Goal: Task Accomplishment & Management: Manage account settings

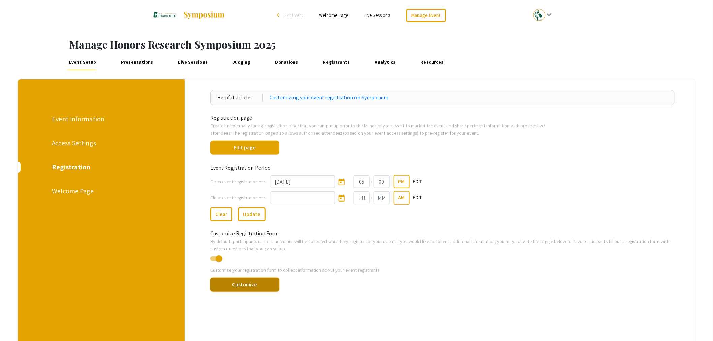
click at [250, 283] on button "Customize" at bounding box center [244, 285] width 69 height 14
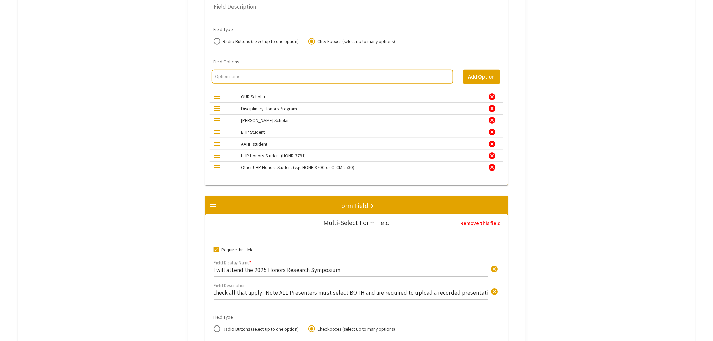
scroll to position [1349, 0]
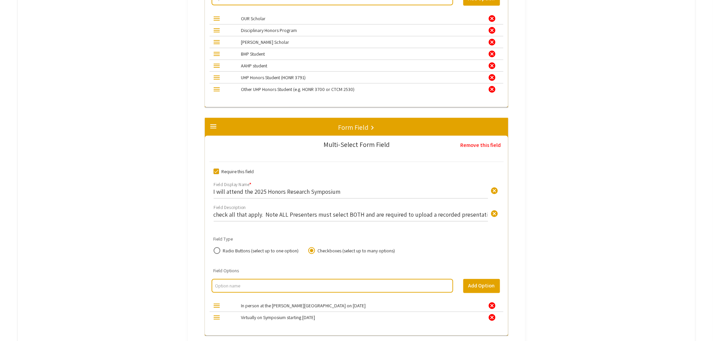
click at [220, 216] on input "check all that apply. Note ALL Presenters must select BOTH and are required to …" at bounding box center [351, 215] width 274 height 8
type input "Check all that apply. Note ALL Presenters must select BOTH and are required to …"
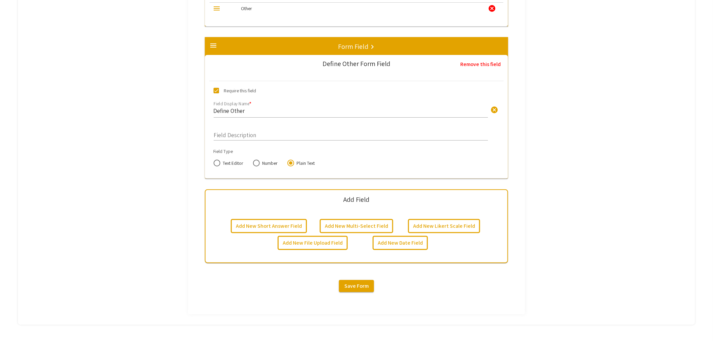
scroll to position [2224, 0]
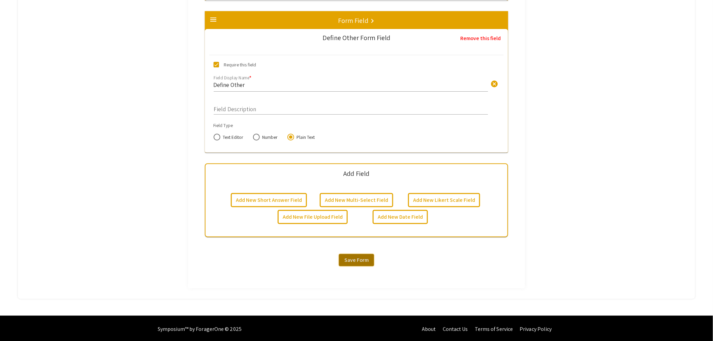
click at [367, 257] on span "Save Form" at bounding box center [357, 260] width 24 height 7
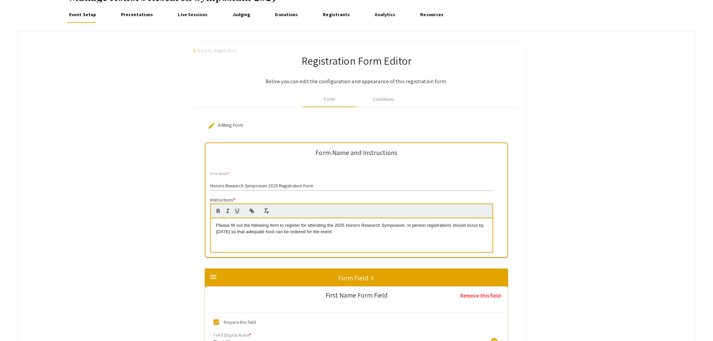
scroll to position [0, 0]
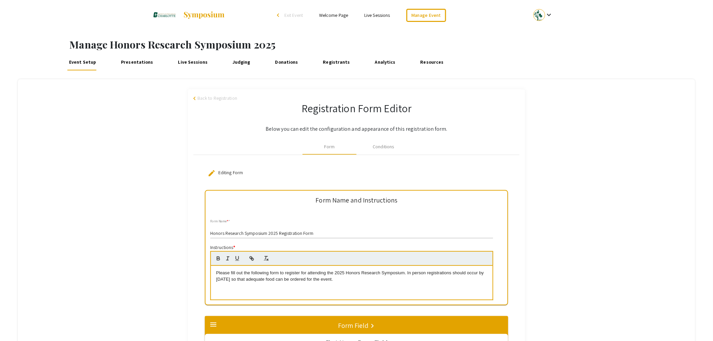
click at [226, 98] on span "Back to Registration" at bounding box center [218, 98] width 40 height 7
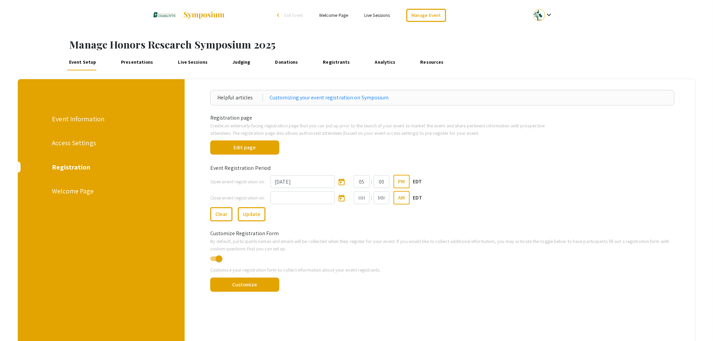
click at [137, 63] on link "Presentations" at bounding box center [137, 62] width 36 height 16
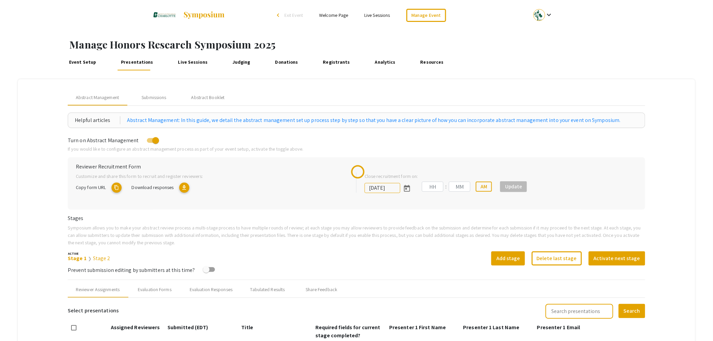
type input "10/19/2025"
type input "11"
click at [148, 98] on div "Submissions" at bounding box center [154, 97] width 25 height 7
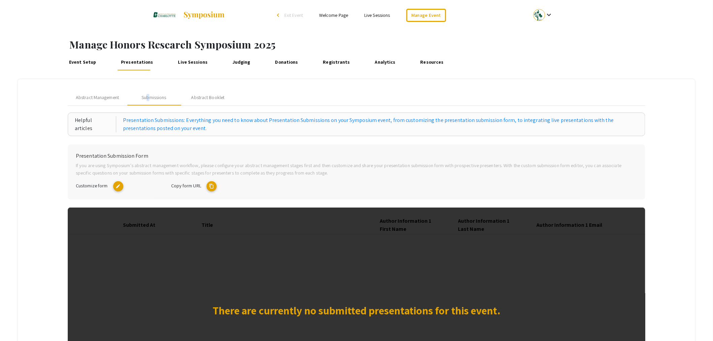
click at [120, 188] on mat-icon "edit" at bounding box center [118, 186] width 10 height 10
click at [415, 18] on link "Manage Event" at bounding box center [427, 15] width 40 height 13
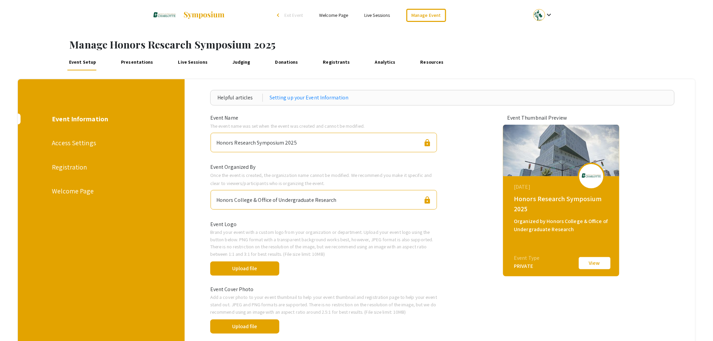
click at [76, 164] on div "Registration" at bounding box center [101, 167] width 98 height 10
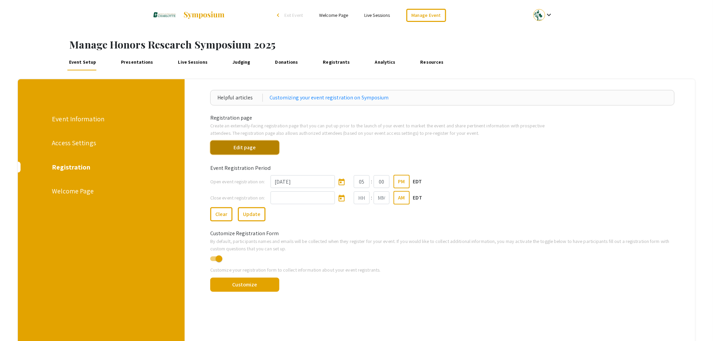
click at [256, 150] on button "Edit page" at bounding box center [244, 148] width 69 height 14
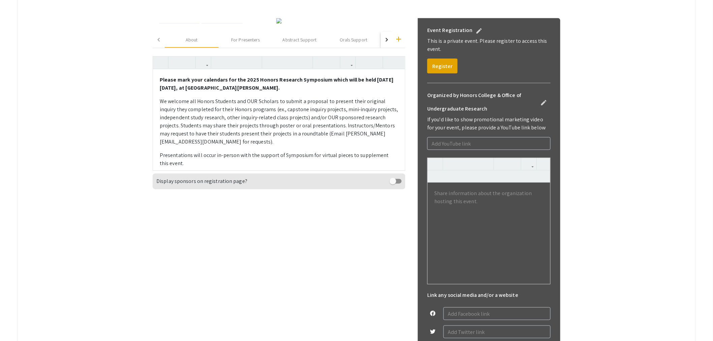
scroll to position [299, 0]
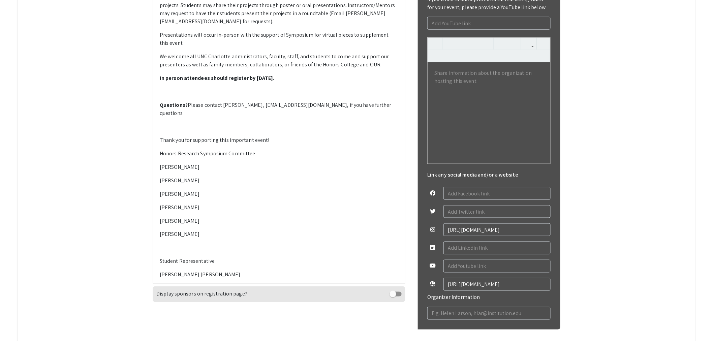
drag, startPoint x: 264, startPoint y: 115, endPoint x: 225, endPoint y: 116, distance: 38.8
click at [252, 26] on p "We welcome all Honors Students and OUR Scholars to submit a proposal to present…" at bounding box center [279, 1] width 239 height 49
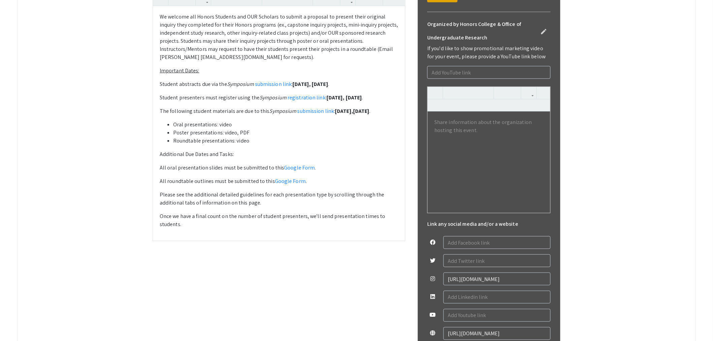
scroll to position [250, 0]
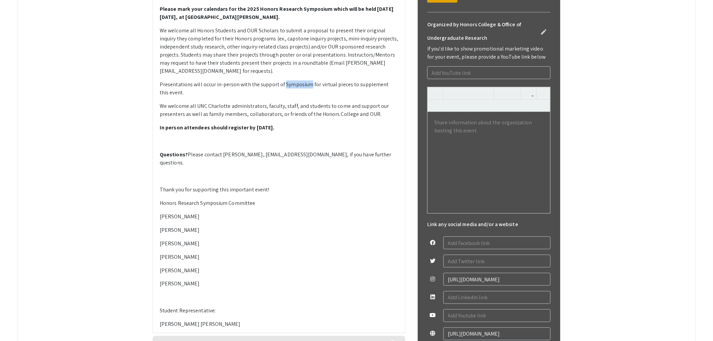
drag, startPoint x: 312, startPoint y: 231, endPoint x: 286, endPoint y: 232, distance: 26.0
click at [286, 97] on p "Presentations will occur in-person with the support of Symposium for virtual pi…" at bounding box center [279, 89] width 239 height 16
type textarea "<p><strong>Please mark your calendars for the 2025 Honors Research Symposium wh…"
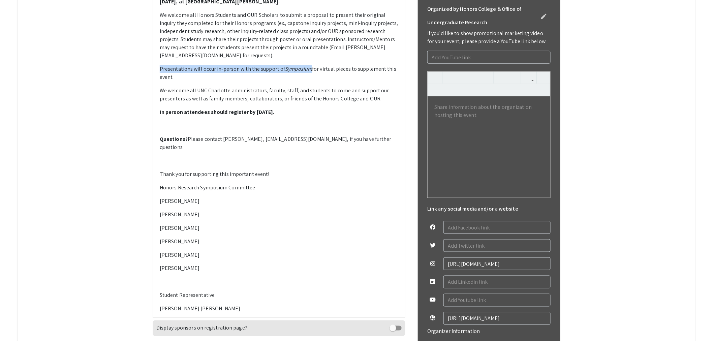
scroll to position [199, 0]
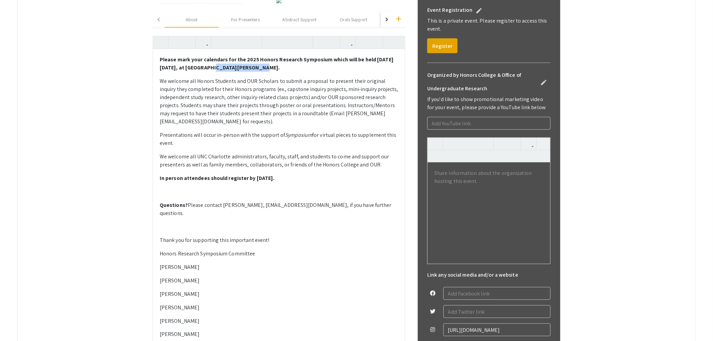
drag, startPoint x: 263, startPoint y: 214, endPoint x: 204, endPoint y: 216, distance: 59.7
click at [204, 71] on strong "Please mark your calendars for the 2025 Honors Research Symposium which will be…" at bounding box center [277, 63] width 234 height 15
click at [349, 48] on icon "button" at bounding box center [348, 42] width 6 height 11
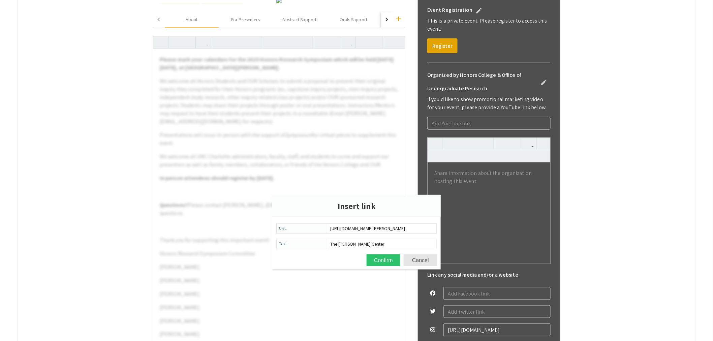
scroll to position [0, 16]
type input "https://duboiscenter.charlotte.edu/about-the-dubois-center/"
click at [385, 257] on button "Confirm" at bounding box center [384, 261] width 34 height 12
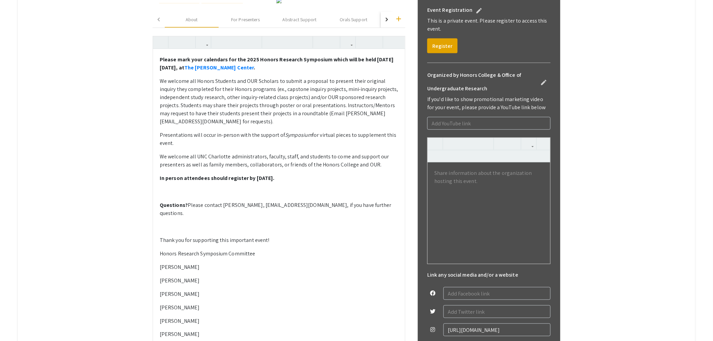
click at [275, 72] on p "Please mark your calendars for the 2025 Honors Research Symposium which will be…" at bounding box center [279, 64] width 239 height 16
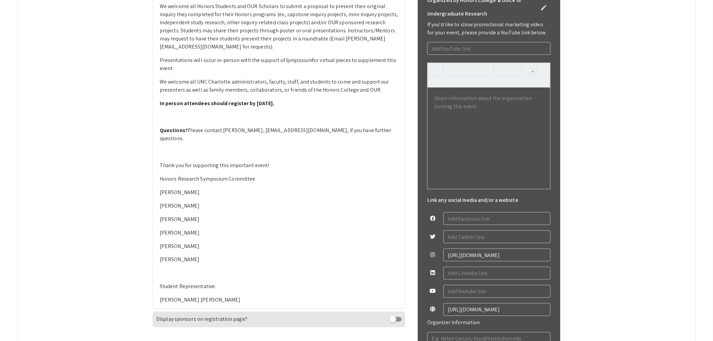
scroll to position [424, 0]
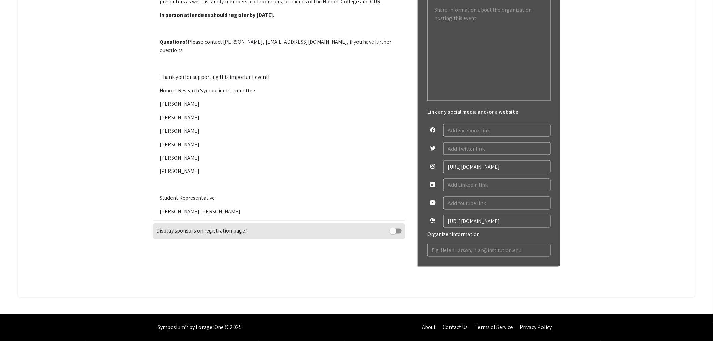
click at [164, 108] on p "Cindy Gilson" at bounding box center [279, 104] width 239 height 8
click at [162, 195] on div "Please mark your calendars for the 2025 Honors Research Symposium which will be…" at bounding box center [279, 53] width 252 height 334
click at [162, 206] on div "Please mark your calendars for the 2025 Honors Research Symposium which will be…" at bounding box center [279, 53] width 252 height 334
click at [163, 149] on p "Melinda Adnot" at bounding box center [279, 145] width 239 height 8
click at [164, 162] on p "Denise Lynch" at bounding box center [279, 158] width 239 height 8
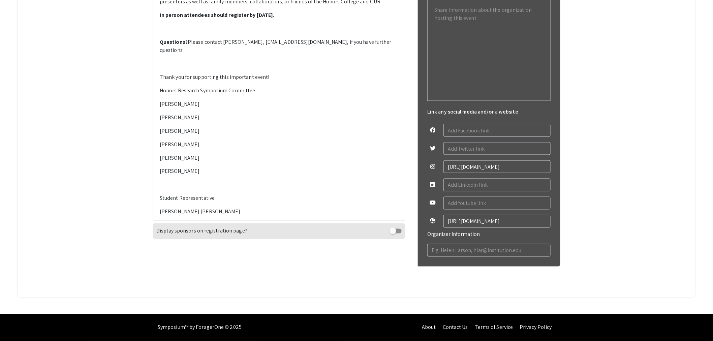
click at [160, 220] on div "Please mark your calendars for the 2025 Honors Research Symposium which will be…" at bounding box center [279, 53] width 252 height 334
click at [189, 189] on p at bounding box center [279, 185] width 239 height 8
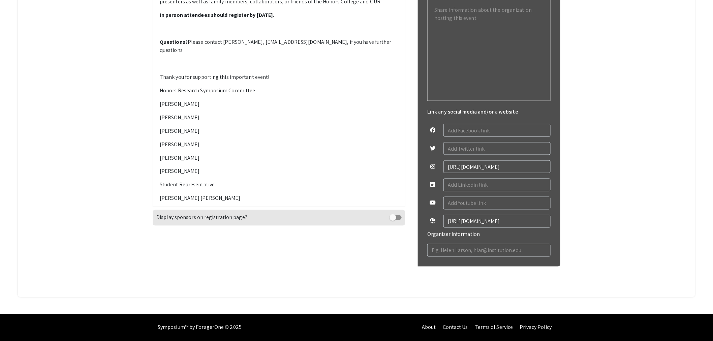
click at [164, 203] on p "Abeer Saleem Naznin" at bounding box center [279, 199] width 239 height 8
type textarea "<p><strong>Please mark your calendars for the 2025 Honors Research Symposium wh…"
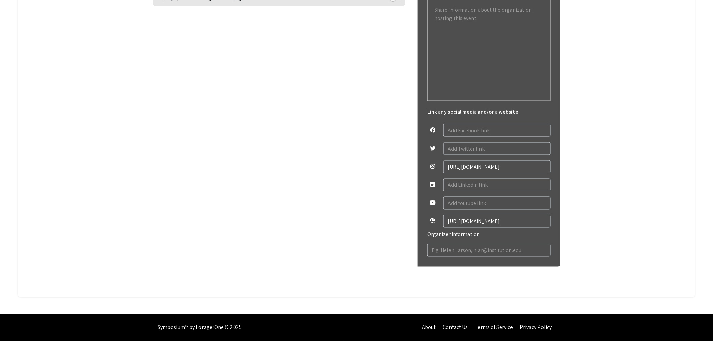
scroll to position [362, 0]
drag, startPoint x: 248, startPoint y: 5, endPoint x: 247, endPoint y: 8, distance: 3.5
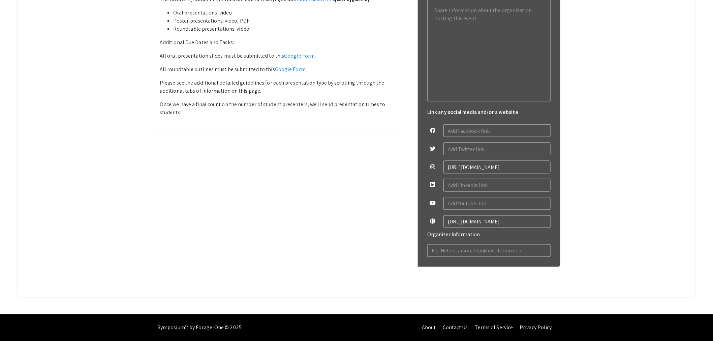
click at [329, 73] on p "All roundtable outlines must be submitted to this Google Form ." at bounding box center [279, 69] width 239 height 8
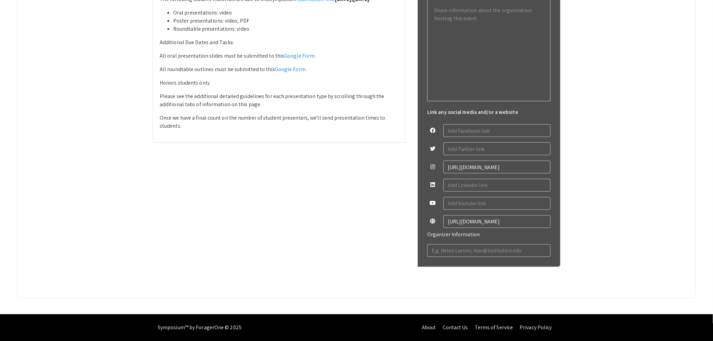
drag, startPoint x: 221, startPoint y: 228, endPoint x: 173, endPoint y: 229, distance: 47.9
click at [173, 87] on p "Honors students only" at bounding box center [279, 83] width 239 height 8
type textarea "<p>We welcome all Honors Students and OUR Scholars to submit a proposal to pres…"
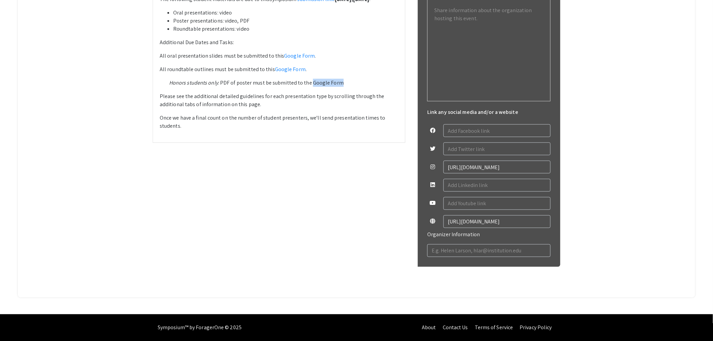
drag, startPoint x: 342, startPoint y: 230, endPoint x: 315, endPoint y: 232, distance: 27.1
click at [315, 87] on p "Honors students only : PDF of poster must be submitted to the Google Form" at bounding box center [279, 83] width 239 height 8
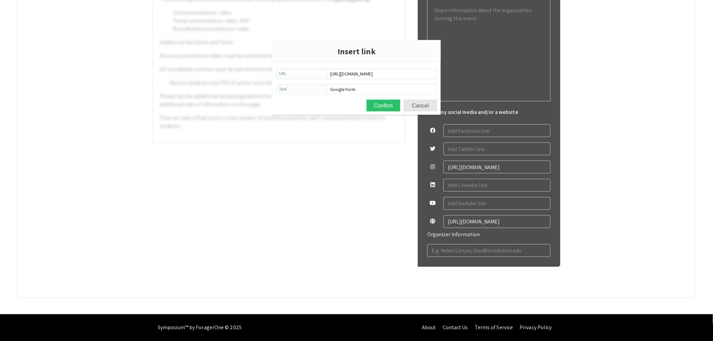
scroll to position [0, 122]
type input "https://docs.google.com/forms/d/e/1FAIpQLSfOAUFEnmOUQkFILdu_kTWWFjuy2Zj6-qPgh7y…"
click at [378, 105] on button "Confirm" at bounding box center [384, 106] width 34 height 12
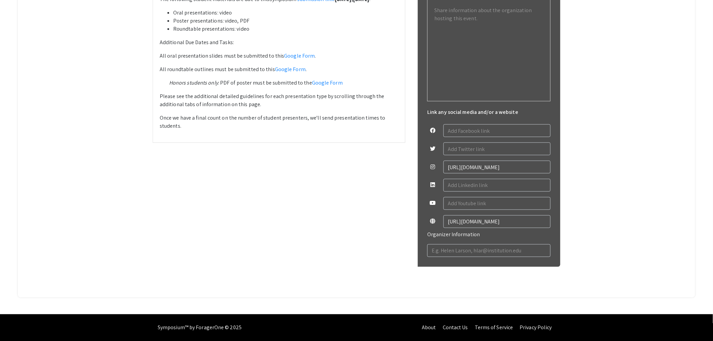
click at [353, 87] on p "Honors students only : PDF of poster must be submitted to the Google Form" at bounding box center [279, 83] width 239 height 8
drag, startPoint x: 394, startPoint y: 146, endPoint x: 339, endPoint y: 149, distance: 54.7
copy p "Monday, November 17 ."
click at [325, 60] on p "All oral presentation slides must be submitted to this Google Form ." at bounding box center [279, 56] width 239 height 8
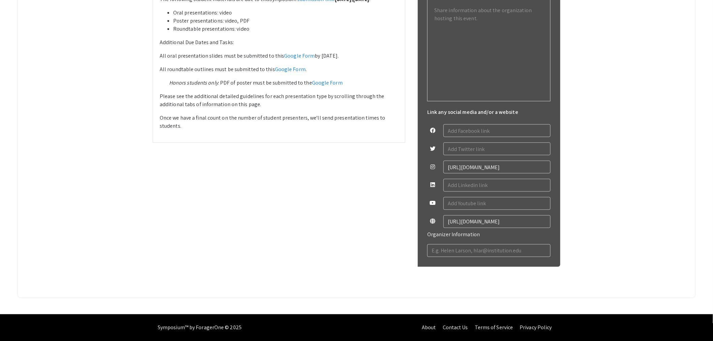
drag, startPoint x: 331, startPoint y: 201, endPoint x: 381, endPoint y: 197, distance: 49.8
click at [381, 142] on div "We welcome all Honors Students and OUR Scholars to submit a proposal to present…" at bounding box center [279, 18] width 252 height 248
drag, startPoint x: 324, startPoint y: 203, endPoint x: 382, endPoint y: 198, distance: 58.5
click at [382, 60] on p "All oral presentation slides must be submitted to this Google Form by Monday, N…" at bounding box center [279, 56] width 239 height 8
copy p "by Monday, November 17"
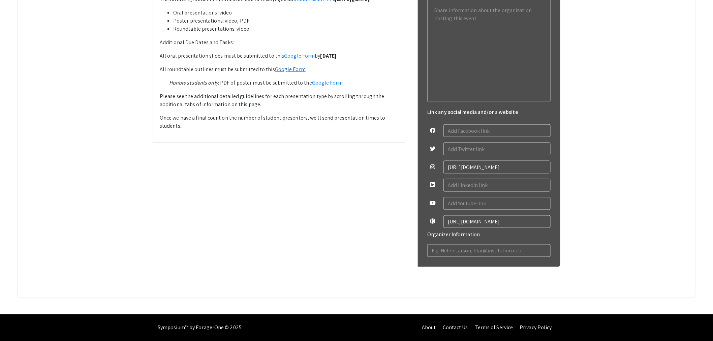
click at [306, 73] on link "Google Form" at bounding box center [290, 69] width 31 height 7
click at [342, 86] on link "Google Form" at bounding box center [327, 82] width 31 height 7
click at [371, 73] on p "All roundtable outlines must be submitted to this Google Form by Monday, Novemb…" at bounding box center [279, 69] width 239 height 8
drag, startPoint x: 372, startPoint y: 216, endPoint x: 323, endPoint y: 216, distance: 49.2
click at [323, 73] on p "All roundtable outlines must be submitted to this Google Form by Monday, Novemb…" at bounding box center [279, 69] width 239 height 8
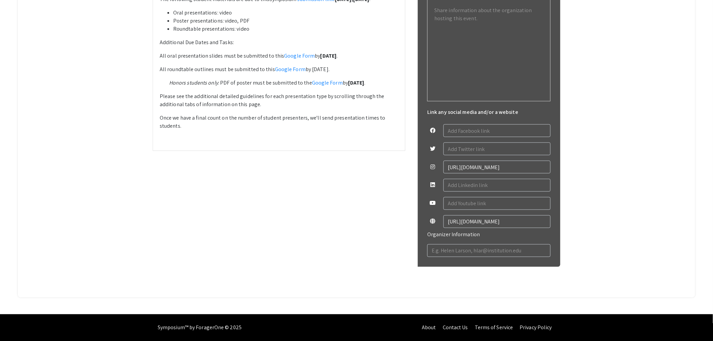
type textarea "<p>We welcome all Honors Students and OUR Scholars to submit a proposal to pres…"
click at [333, 33] on li "Roundtable presentations: video" at bounding box center [285, 29] width 225 height 8
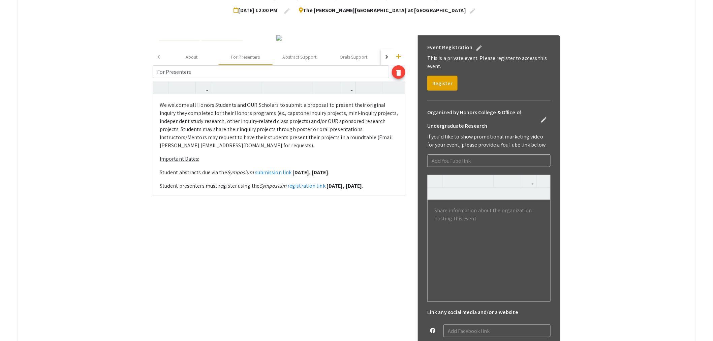
scroll to position [62, 0]
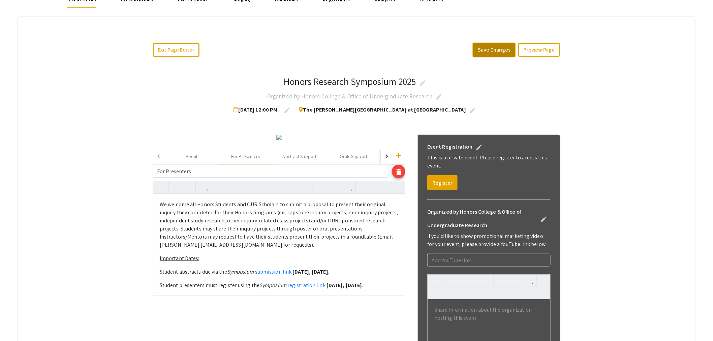
click at [492, 49] on button "Save Changes" at bounding box center [494, 50] width 43 height 14
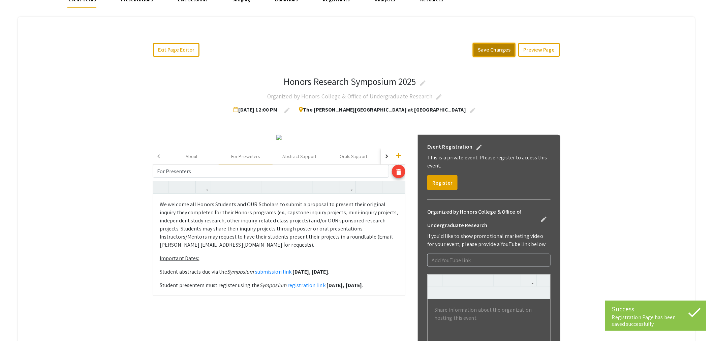
scroll to position [250, 0]
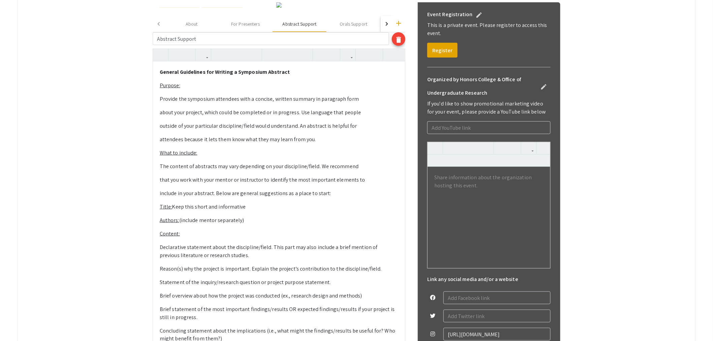
scroll to position [137, 0]
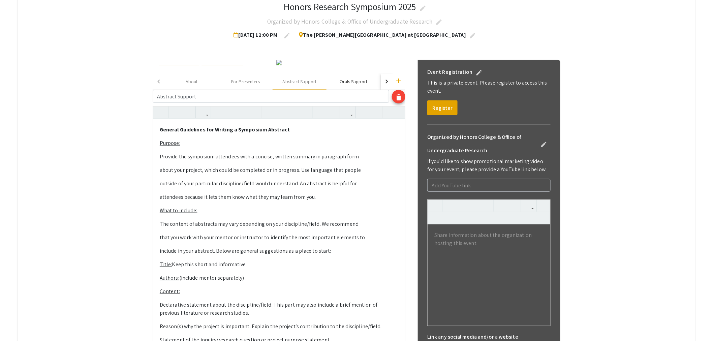
drag, startPoint x: 362, startPoint y: 227, endPoint x: 359, endPoint y: 231, distance: 5.8
click at [362, 85] on div "Orals Support" at bounding box center [354, 81] width 28 height 7
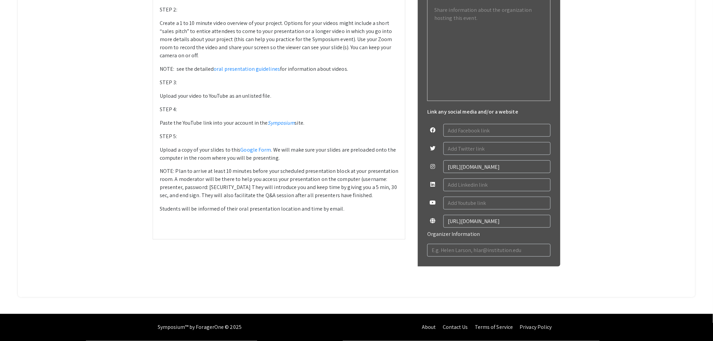
scroll to position [462, 0]
click at [253, 73] on p "NOTE: see the detailed oral presentation guidelines for information about video…" at bounding box center [279, 69] width 239 height 8
click at [251, 72] on link "oral presentation guidelines" at bounding box center [247, 68] width 66 height 7
click at [250, 72] on link "oral presentation guidelines" at bounding box center [247, 68] width 66 height 7
click at [261, 72] on link "oral presentation guidelines" at bounding box center [247, 68] width 66 height 7
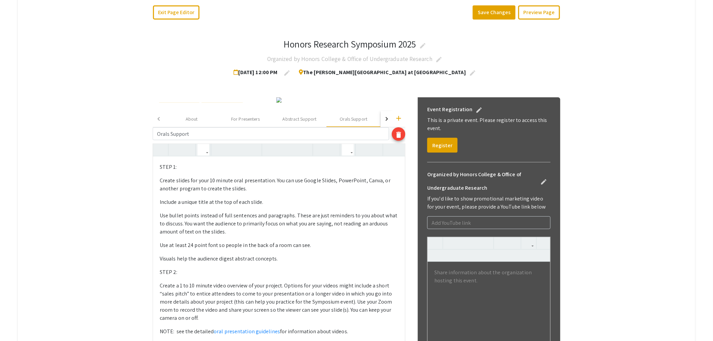
scroll to position [87, 0]
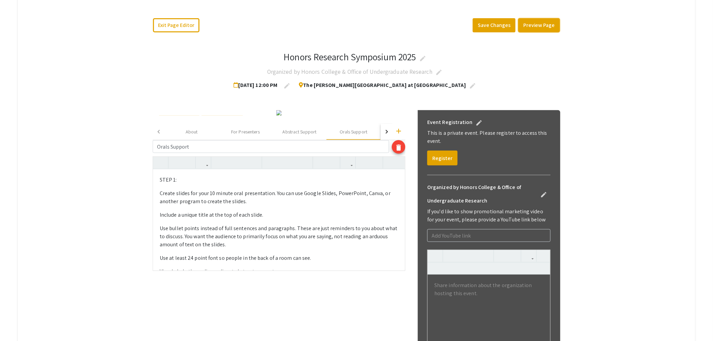
click at [543, 27] on button "Preview Page" at bounding box center [540, 25] width 42 height 14
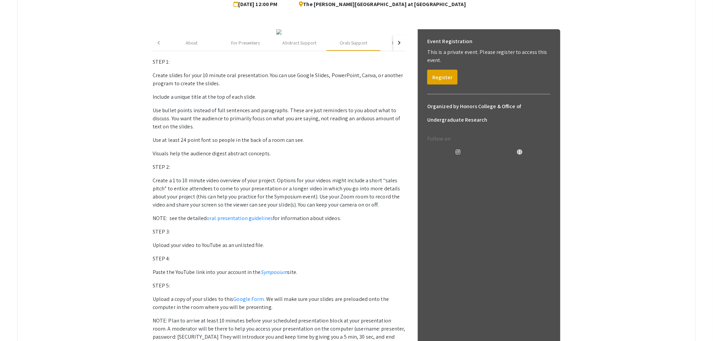
scroll to position [237, 0]
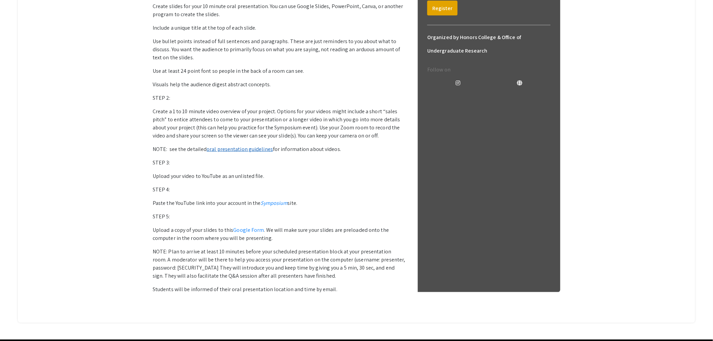
click at [247, 153] on link "oral presentation guidelines" at bounding box center [240, 149] width 66 height 7
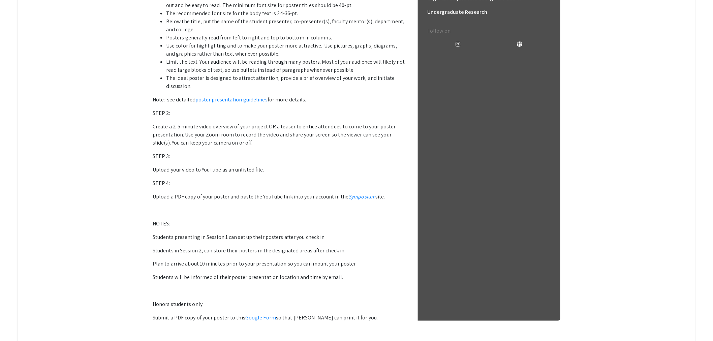
scroll to position [312, 0]
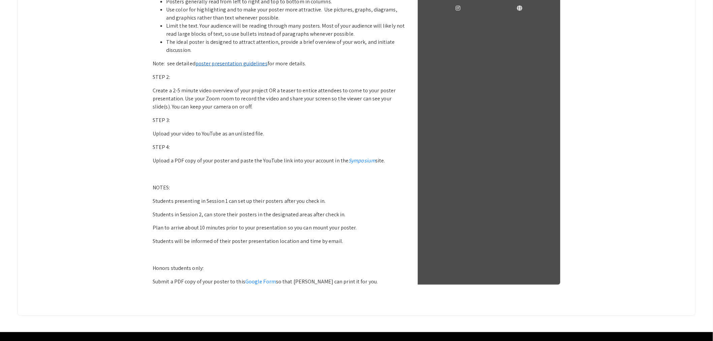
click at [233, 67] on link "poster presentation guidelines" at bounding box center [232, 63] width 72 height 7
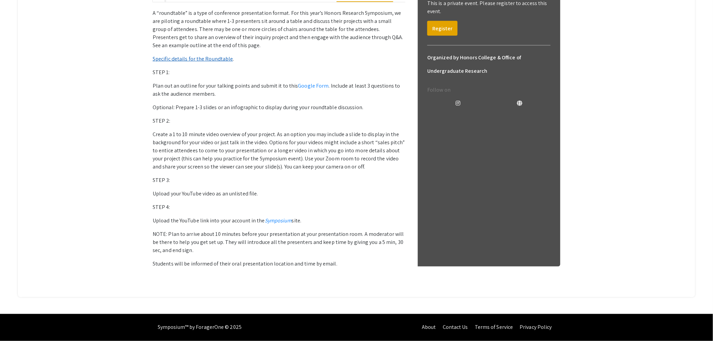
click at [208, 62] on link "Specific details for the Roundtable" at bounding box center [193, 58] width 81 height 7
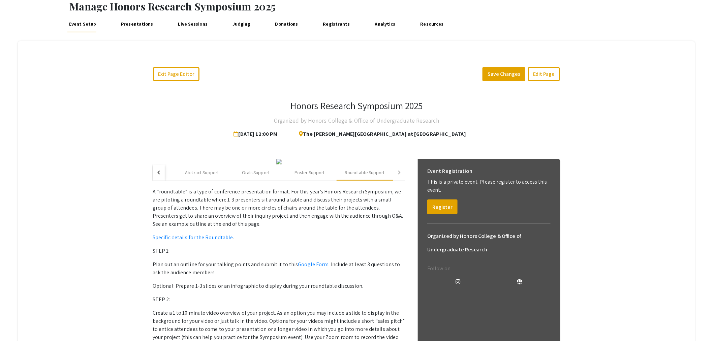
scroll to position [0, 0]
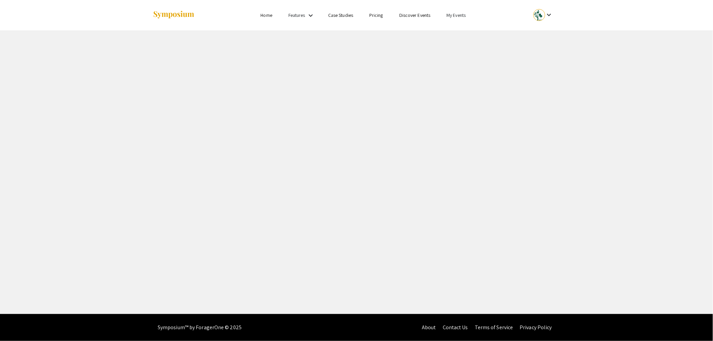
select select "8"
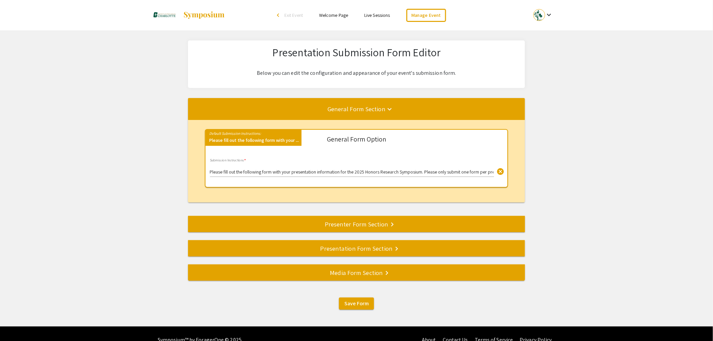
click at [315, 251] on div "Presentation Form Section keyboard_arrow_right" at bounding box center [356, 248] width 337 height 9
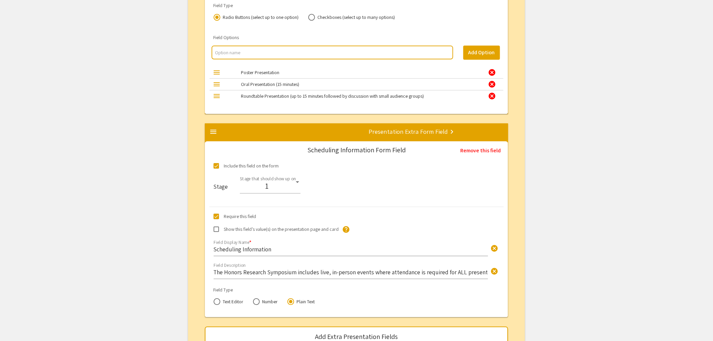
scroll to position [1632, 0]
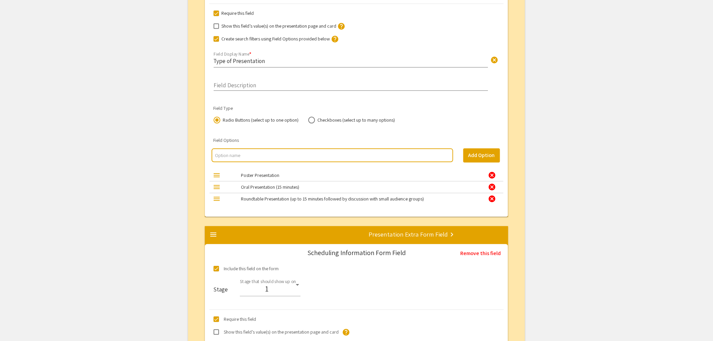
click at [244, 154] on input "multi select option input" at bounding box center [332, 155] width 235 height 7
type input "Oral Presentation (15 minutes with Q&A)"
click at [481, 154] on button "Add Option" at bounding box center [482, 155] width 37 height 14
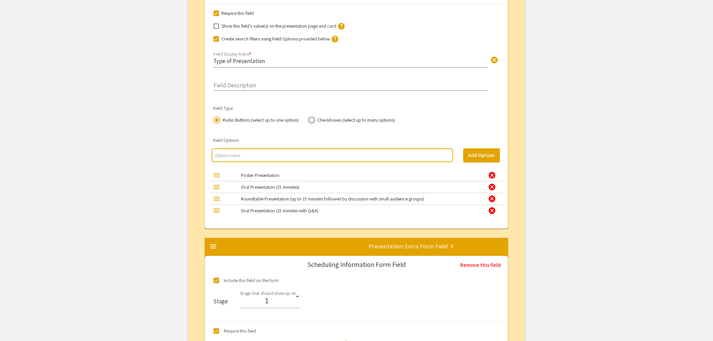
click at [494, 186] on div "cancel" at bounding box center [492, 187] width 8 height 8
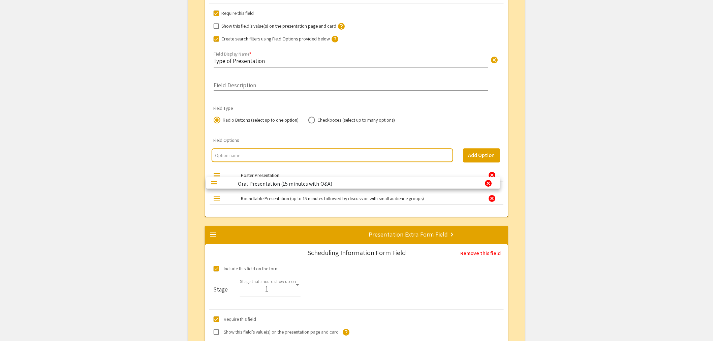
drag, startPoint x: 217, startPoint y: 200, endPoint x: 214, endPoint y: 183, distance: 16.9
drag, startPoint x: 219, startPoint y: 176, endPoint x: 220, endPoint y: 184, distance: 8.8
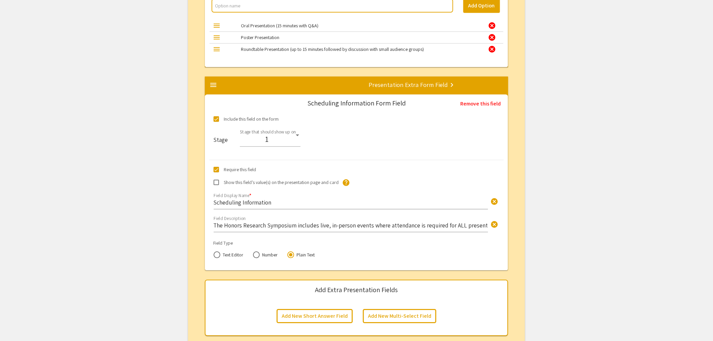
click at [424, 228] on input "The Honors Research Symposium includes live, in-person events where attendance …" at bounding box center [351, 226] width 274 height 8
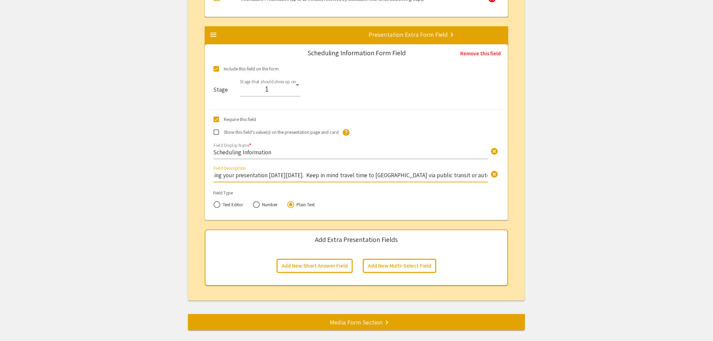
scroll to position [1894, 0]
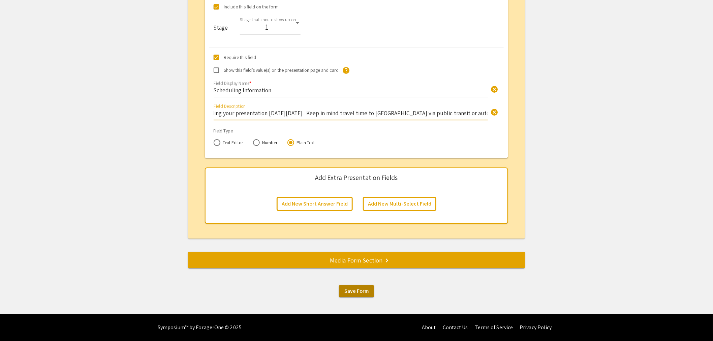
type input "The Honors Research Symposium includes live, in-person events where attendance …"
click at [362, 292] on span "Save Form" at bounding box center [357, 291] width 24 height 7
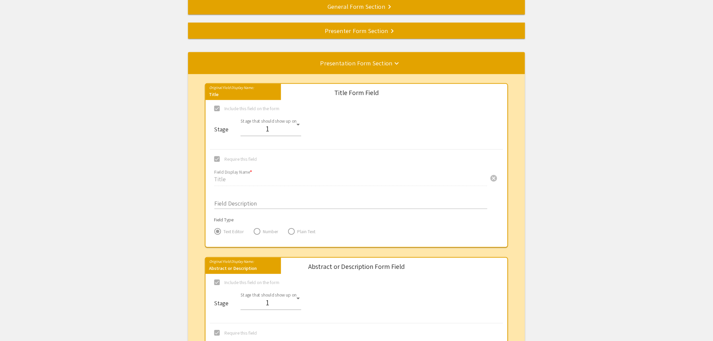
scroll to position [0, 0]
